Goal: Transaction & Acquisition: Download file/media

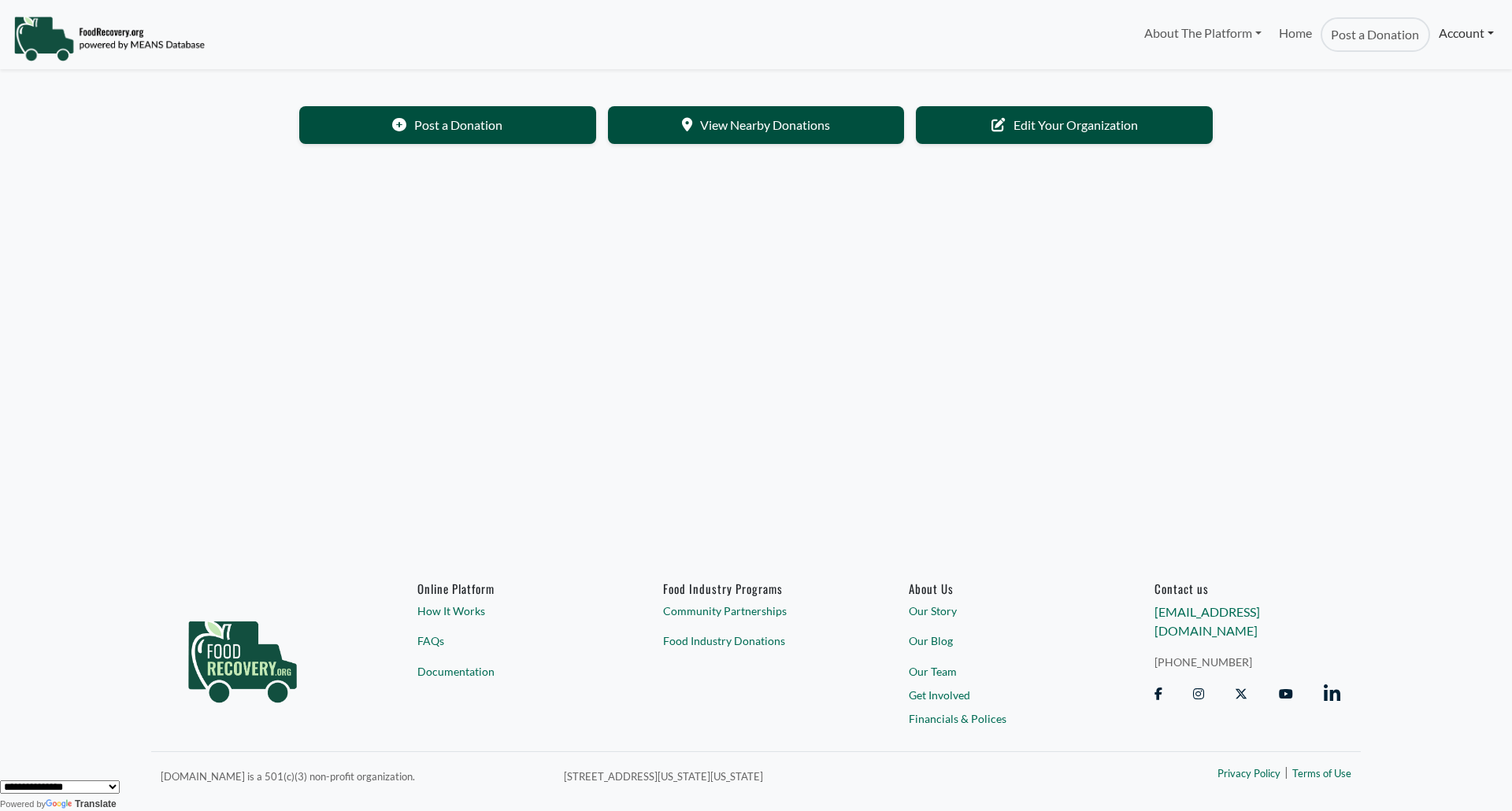
click at [1478, 21] on link "Account" at bounding box center [1466, 32] width 72 height 31
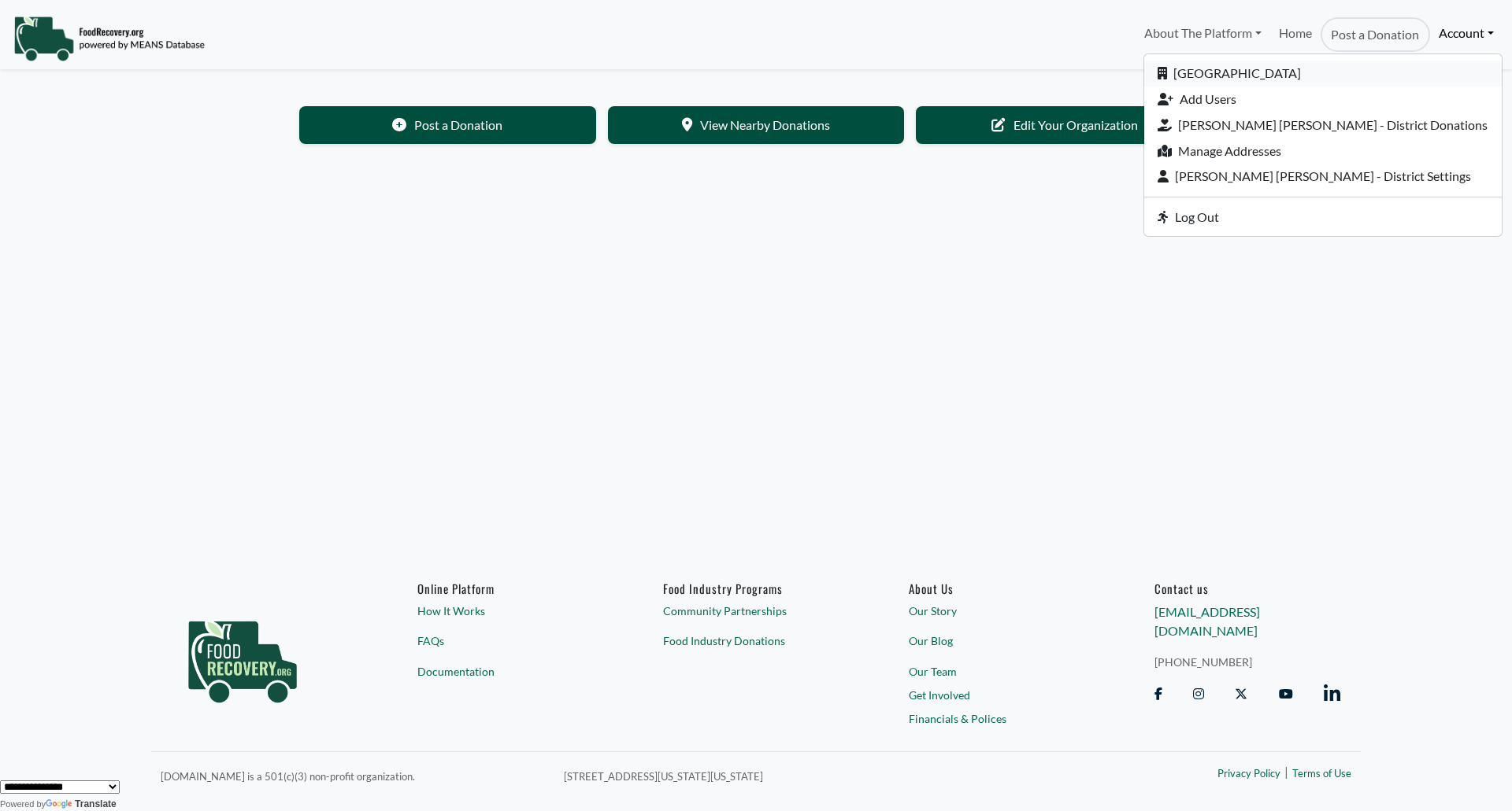
click at [1378, 72] on link "[GEOGRAPHIC_DATA]" at bounding box center [1323, 73] width 357 height 26
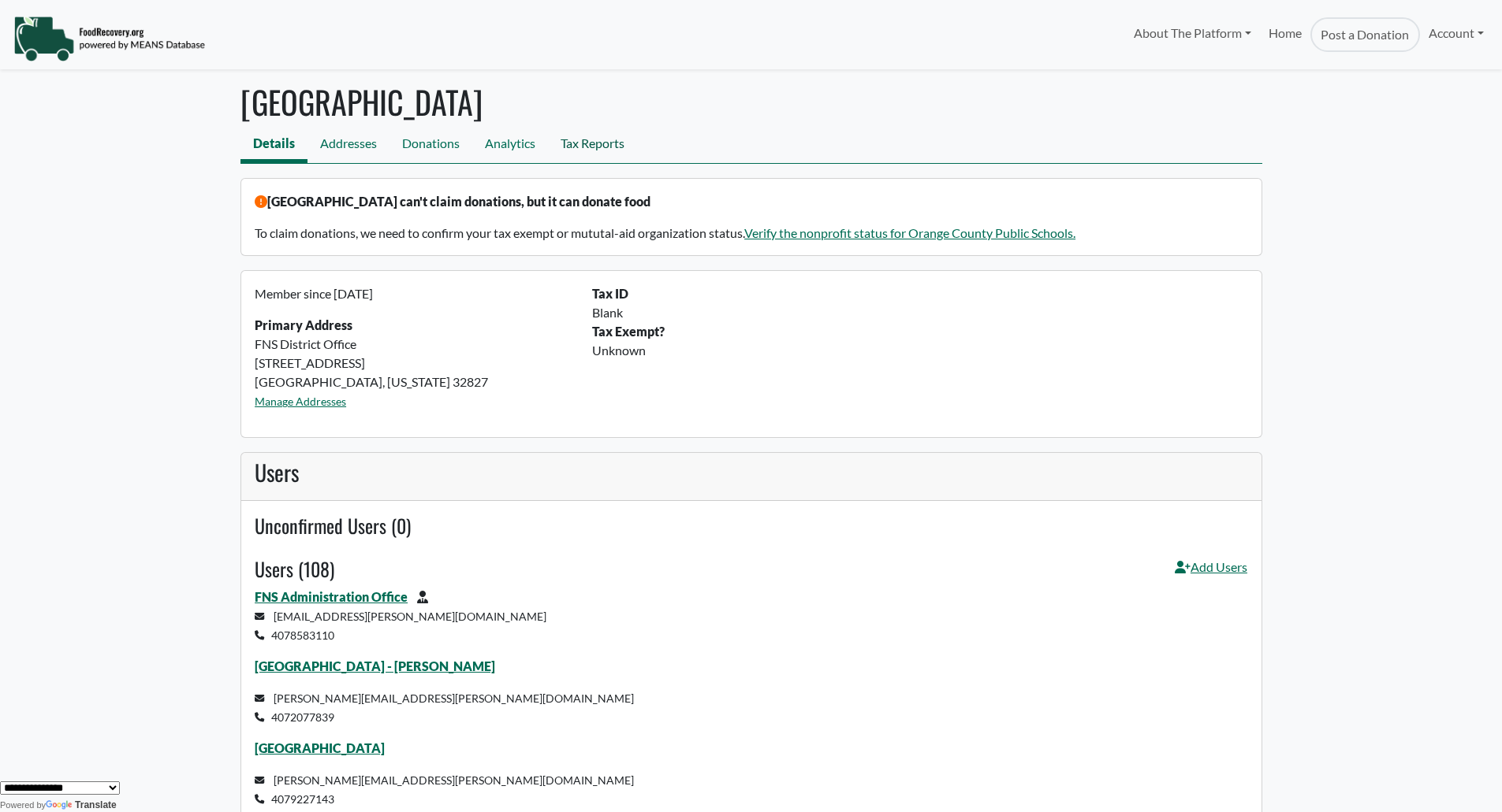
click at [615, 148] on link "Tax Reports" at bounding box center [592, 146] width 89 height 36
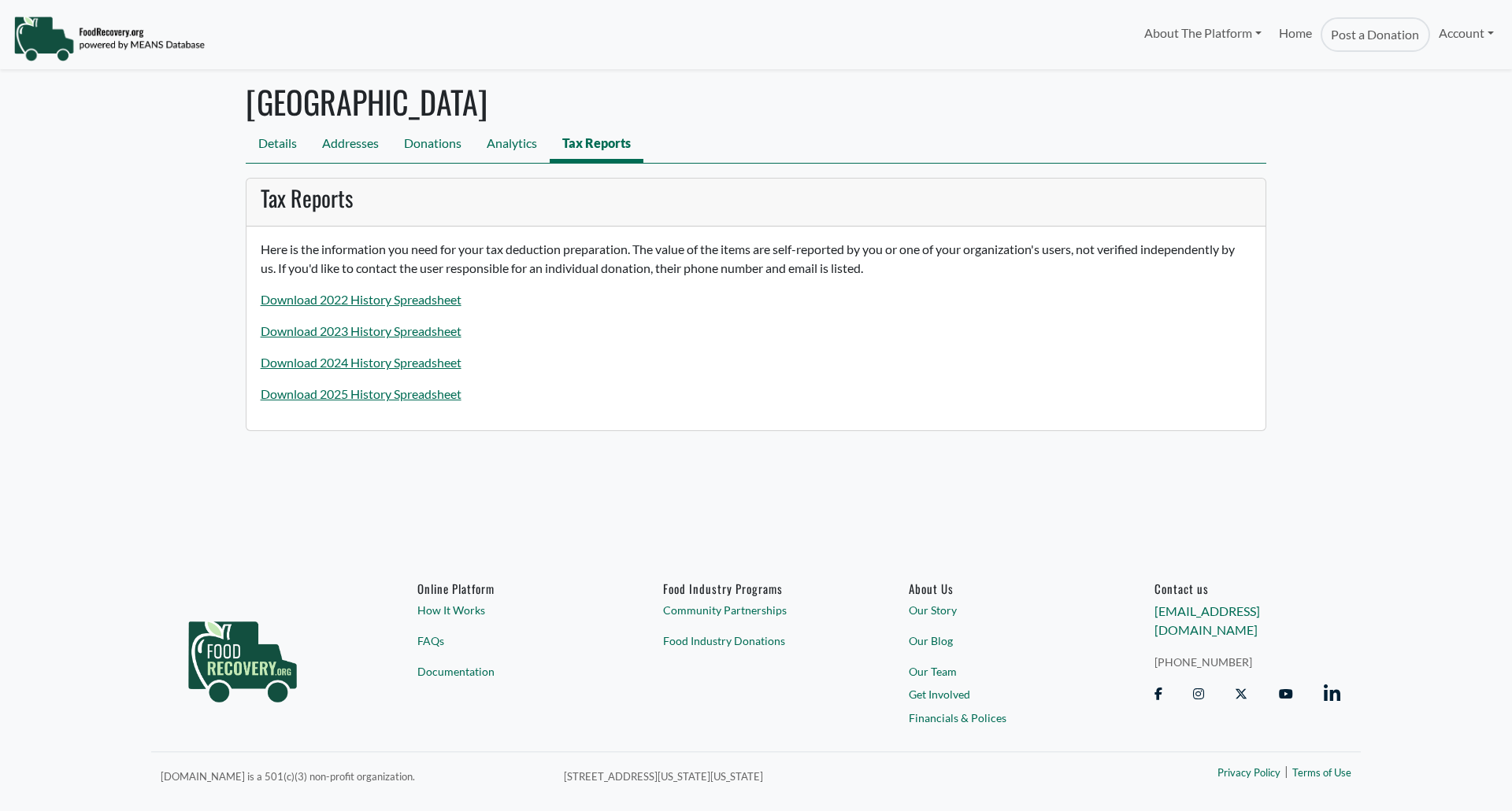
select select "Language Translate Widget"
click at [430, 388] on link "Download 2025 History Spreadsheet" at bounding box center [361, 394] width 201 height 15
click at [434, 399] on link "Download 2025 History Spreadsheet" at bounding box center [361, 394] width 201 height 15
